Goal: Transaction & Acquisition: Purchase product/service

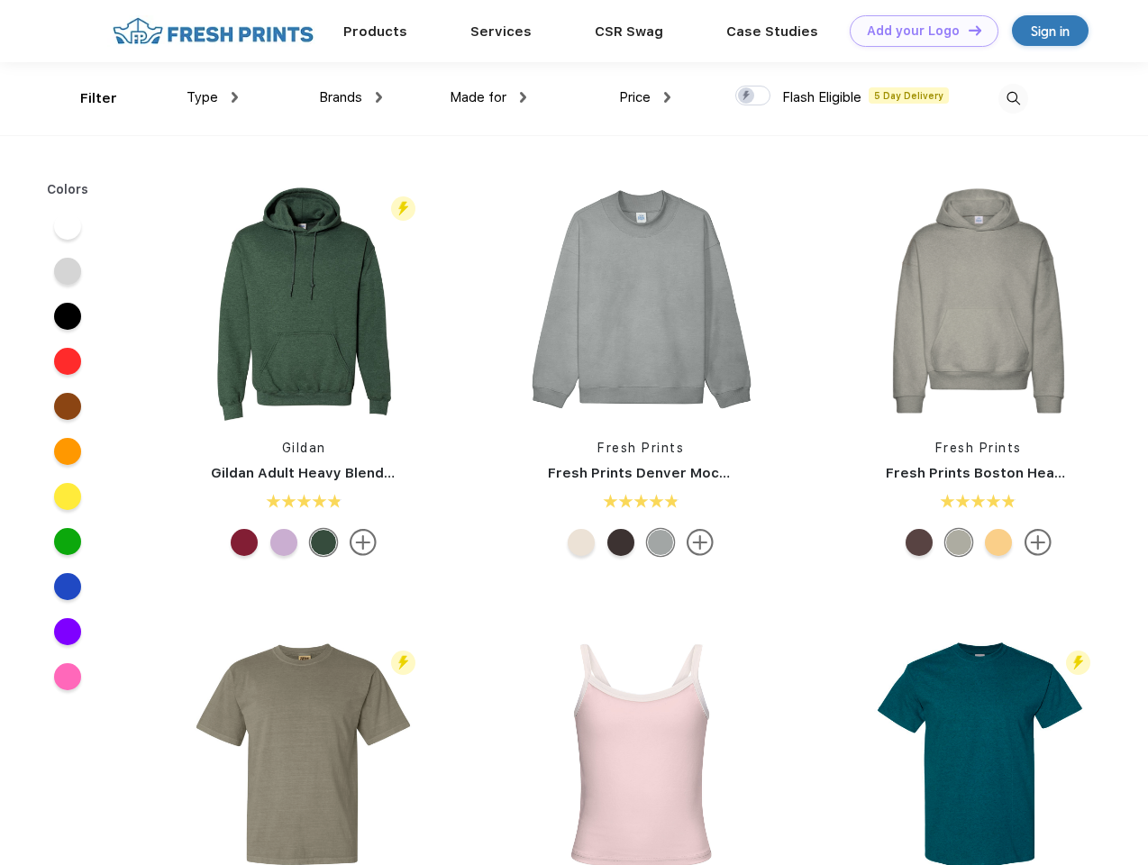
scroll to position [1, 0]
click at [917, 31] on link "Add your Logo Design Tool" at bounding box center [923, 31] width 149 height 32
click at [0, 0] on div "Design Tool" at bounding box center [0, 0] width 0 height 0
click at [967, 30] on link "Add your Logo Design Tool" at bounding box center [923, 31] width 149 height 32
click at [86, 98] on div "Filter" at bounding box center [98, 98] width 37 height 21
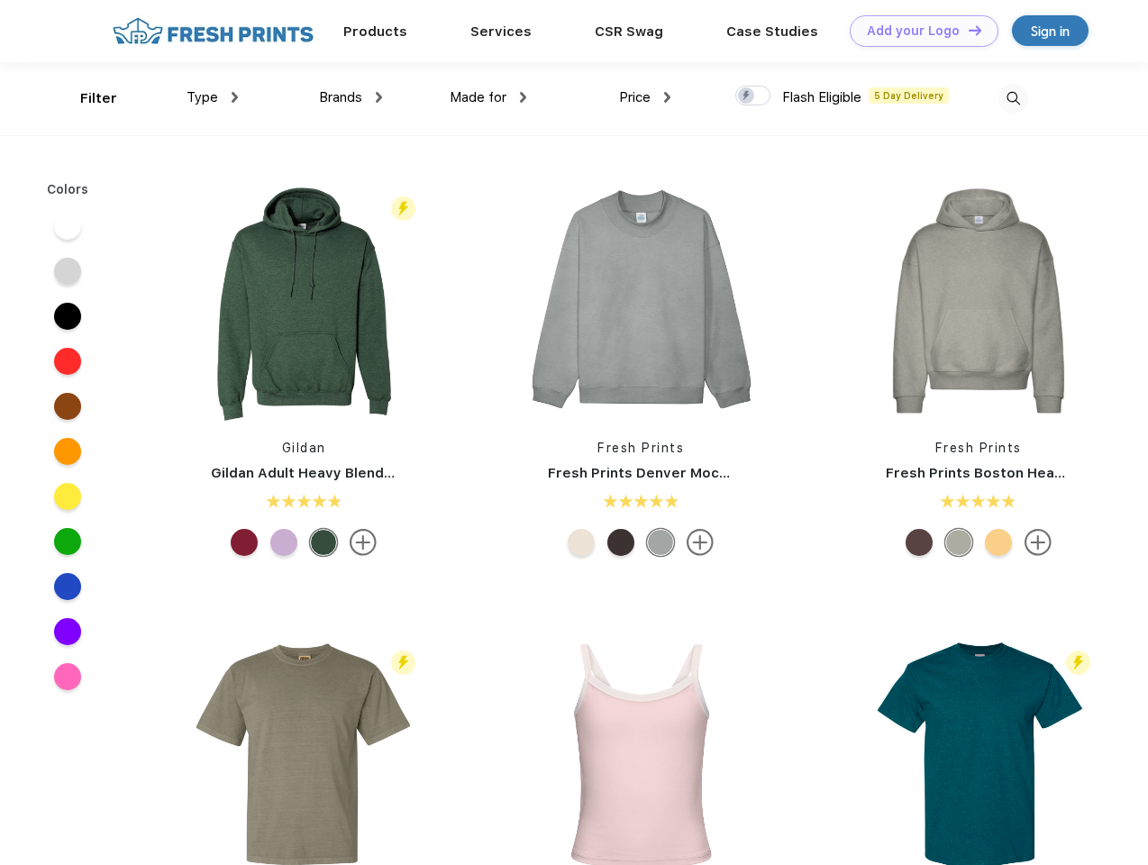
click at [213, 97] on span "Type" at bounding box center [202, 97] width 32 height 16
click at [350, 97] on span "Brands" at bounding box center [340, 97] width 43 height 16
click at [488, 97] on span "Made for" at bounding box center [477, 97] width 57 height 16
click at [645, 97] on span "Price" at bounding box center [635, 97] width 32 height 16
click at [753, 96] on div at bounding box center [752, 96] width 35 height 20
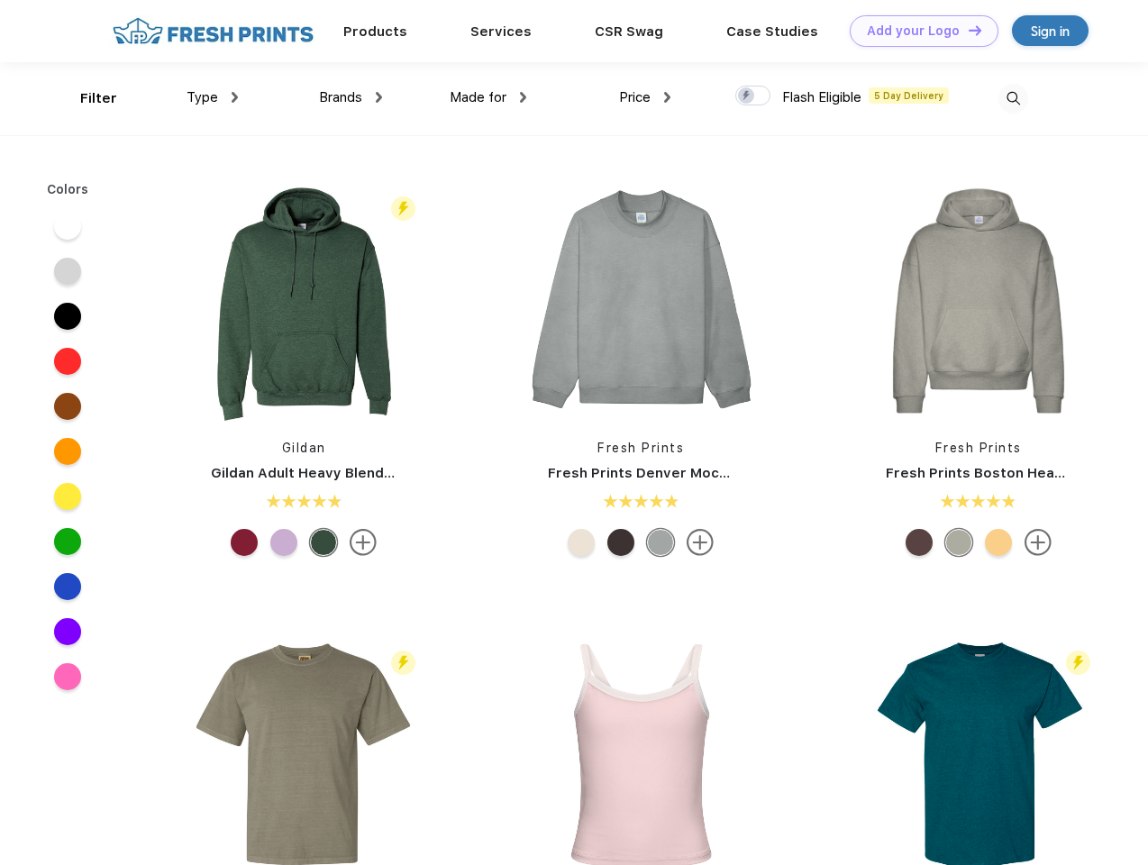
click at [747, 96] on input "checkbox" at bounding box center [741, 91] width 12 height 12
click at [1012, 98] on img at bounding box center [1013, 99] width 30 height 30
